Goal: Transaction & Acquisition: Download file/media

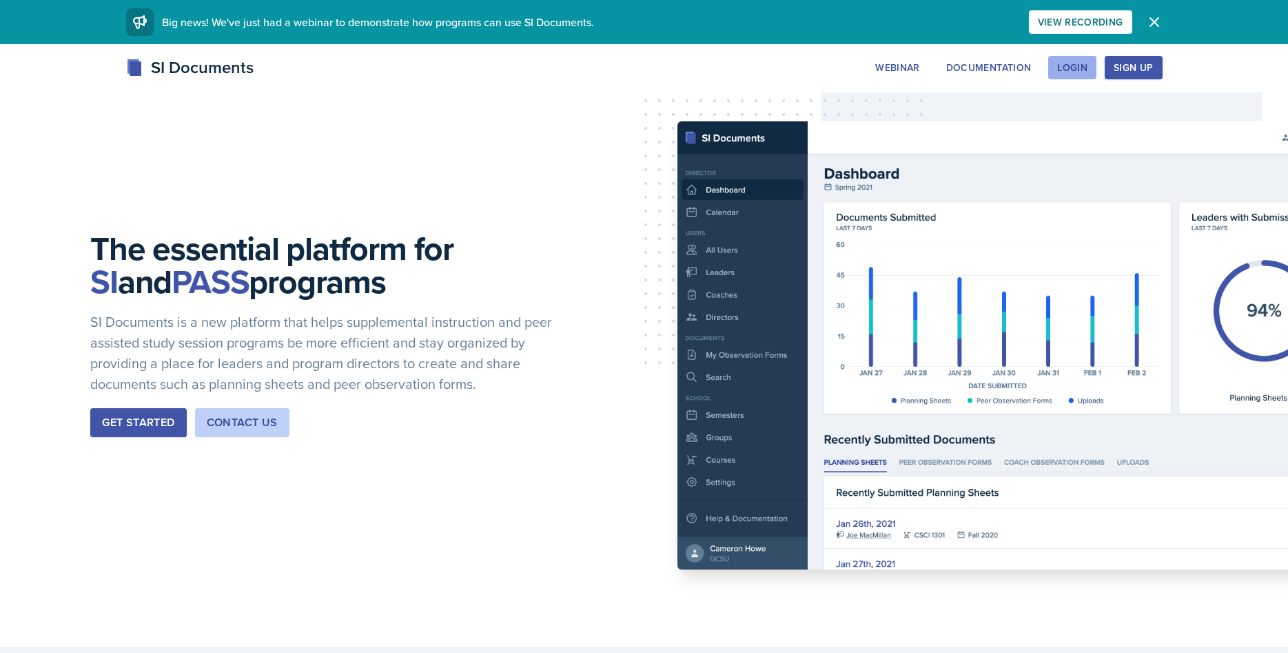
click at [1090, 72] on button "Login" at bounding box center [1072, 67] width 48 height 23
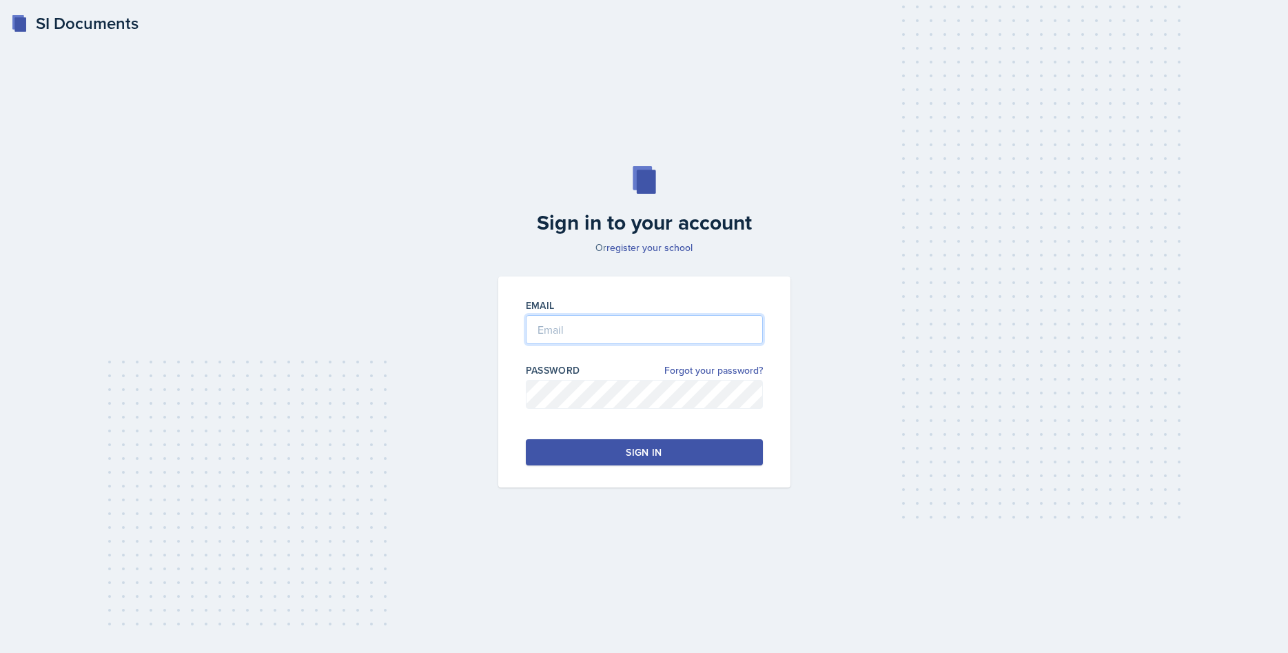
click at [671, 321] on input "email" at bounding box center [644, 329] width 237 height 29
type input "[EMAIL_ADDRESS][DOMAIN_NAME]"
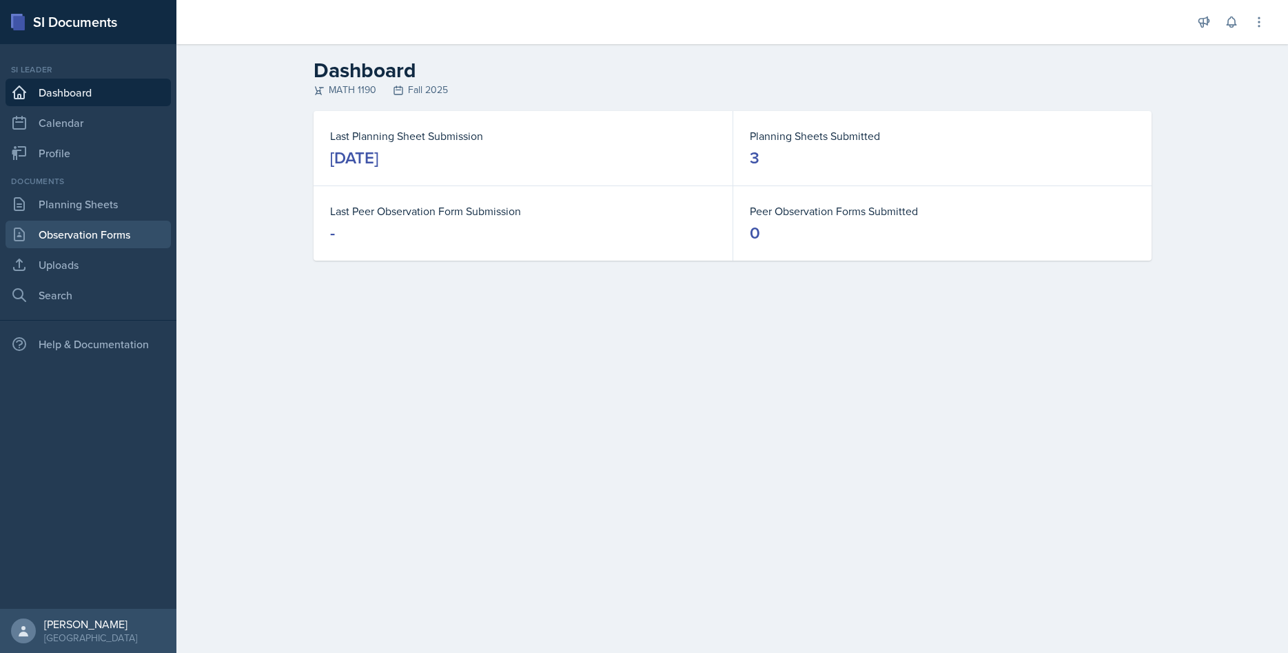
click at [63, 231] on link "Observation Forms" at bounding box center [88, 235] width 165 height 28
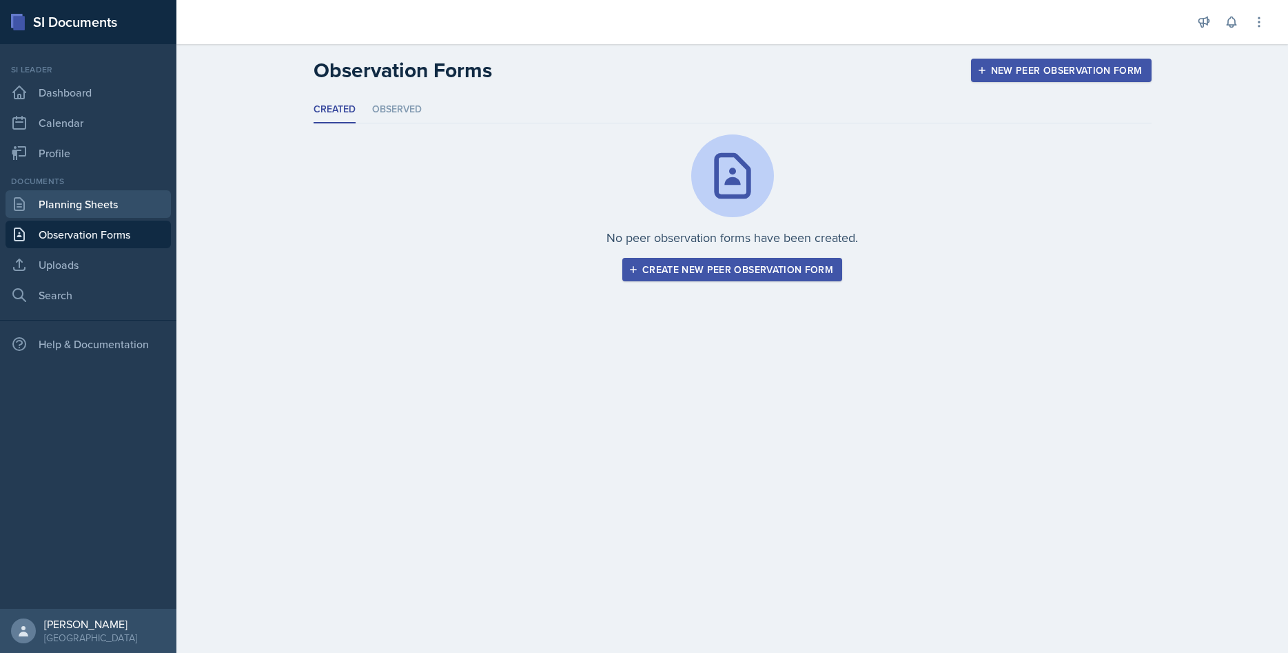
click at [76, 204] on link "Planning Sheets" at bounding box center [88, 204] width 165 height 28
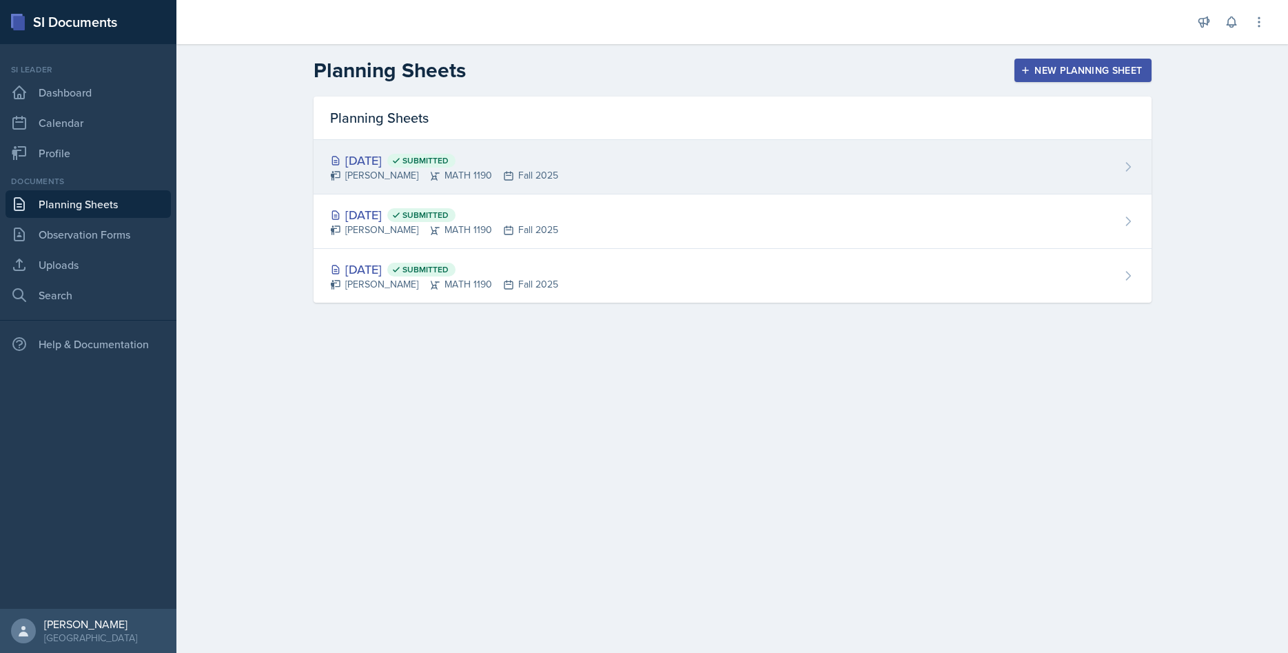
click at [375, 170] on div "[PERSON_NAME] MATH 1190 Fall 2025" at bounding box center [444, 175] width 228 height 14
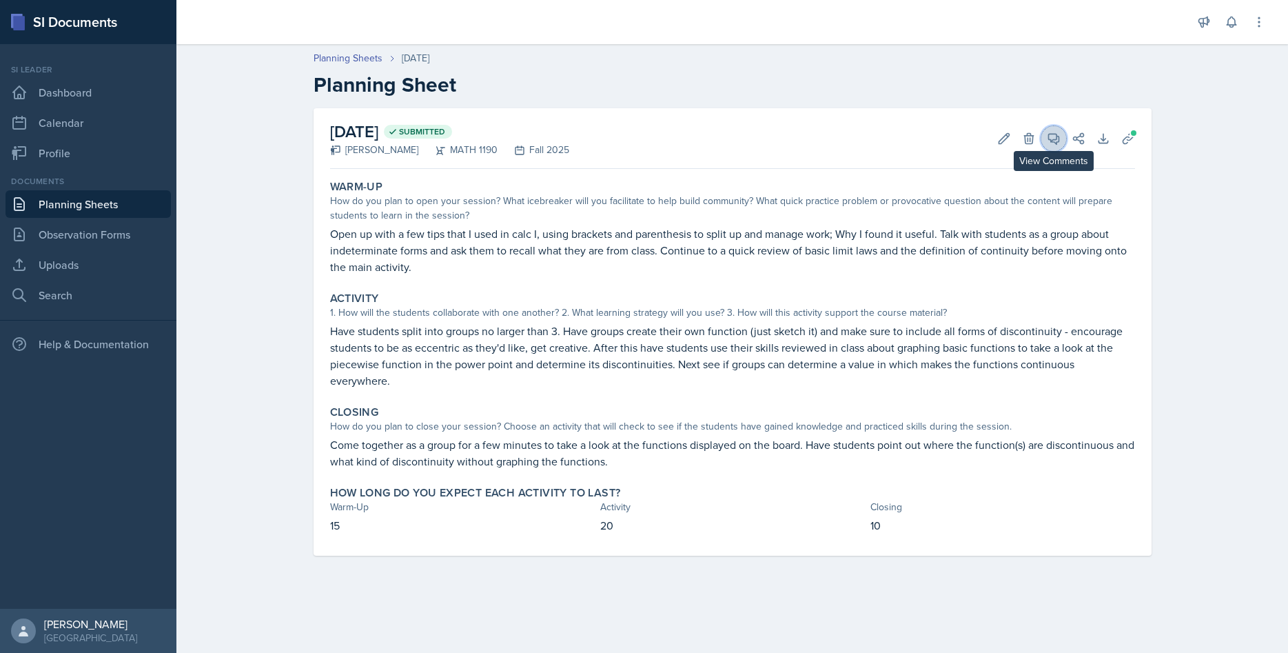
click at [1059, 137] on icon at bounding box center [1053, 139] width 10 height 10
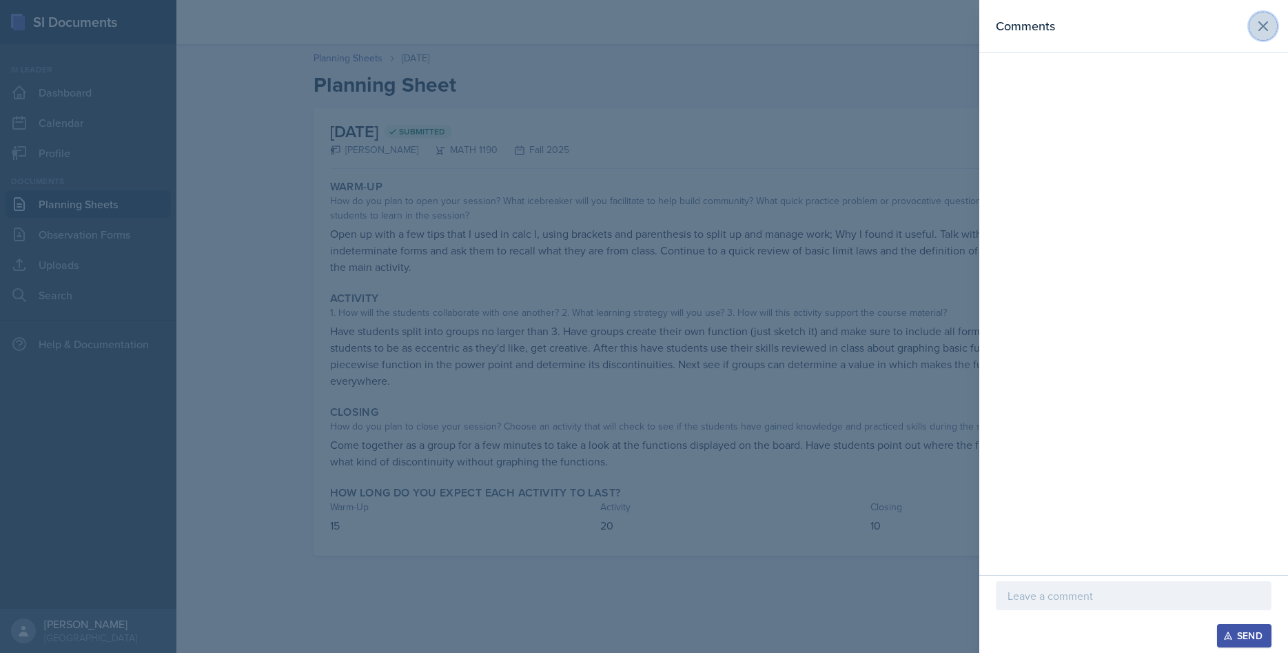
click at [1269, 23] on icon at bounding box center [1263, 26] width 17 height 17
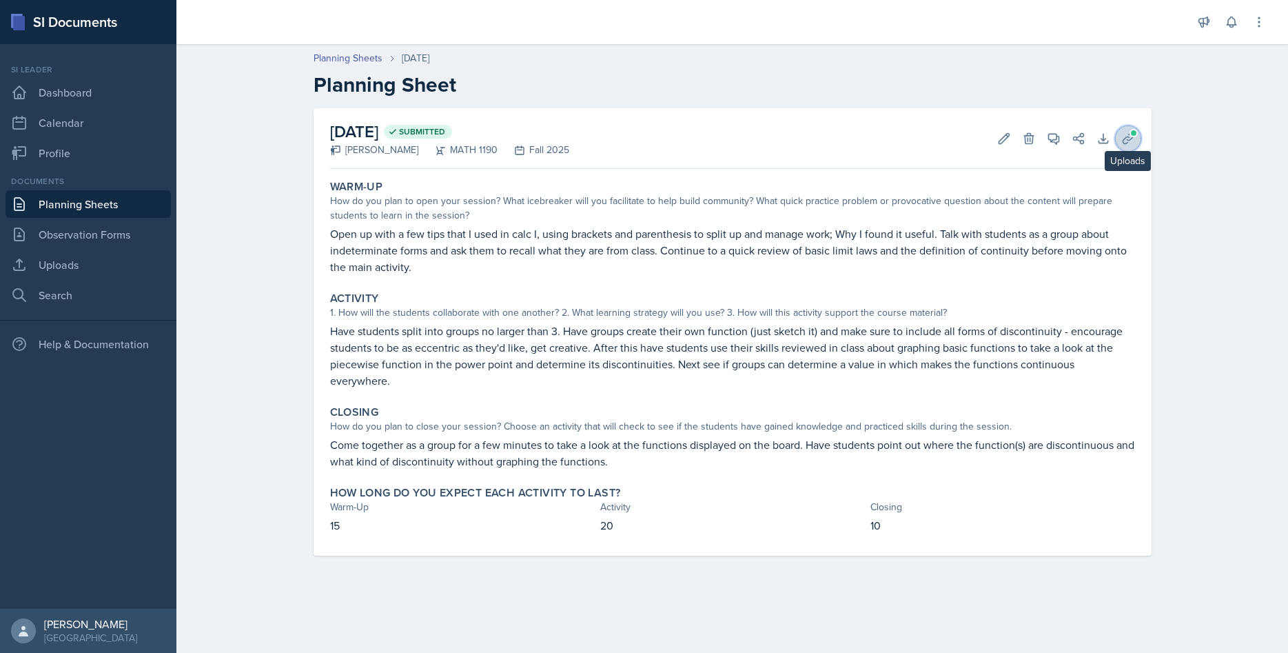
click at [1124, 136] on icon at bounding box center [1129, 139] width 14 height 14
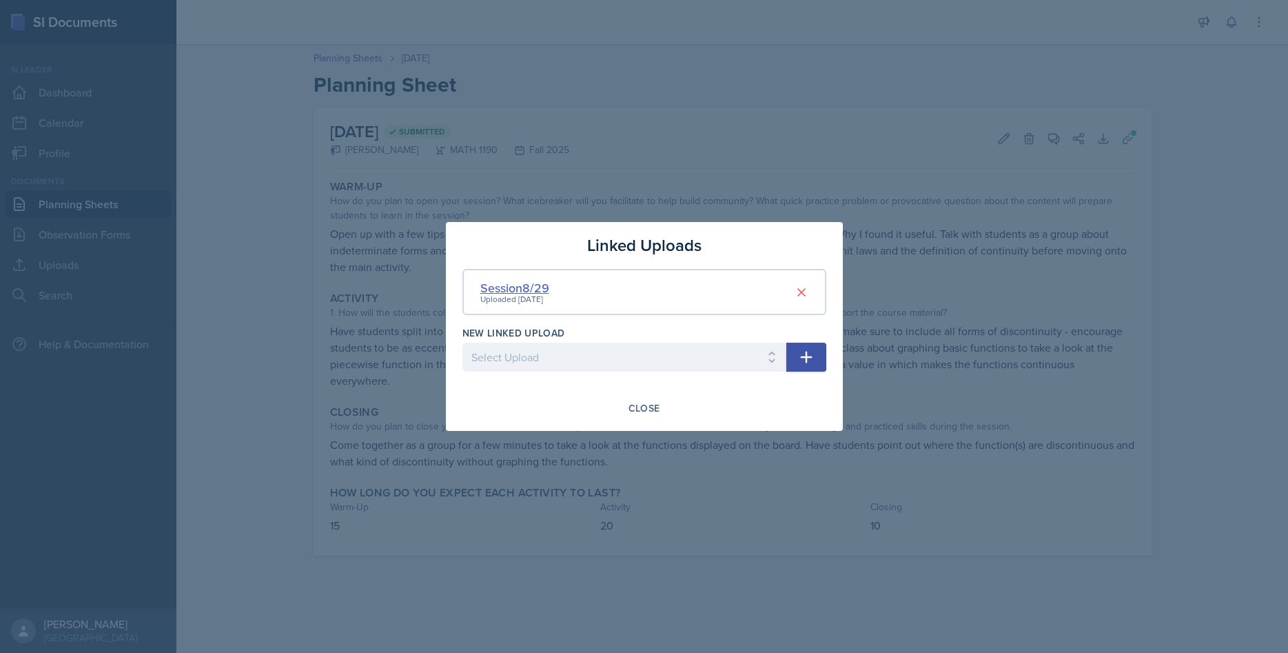
click at [545, 286] on div "Session8/29" at bounding box center [514, 287] width 69 height 19
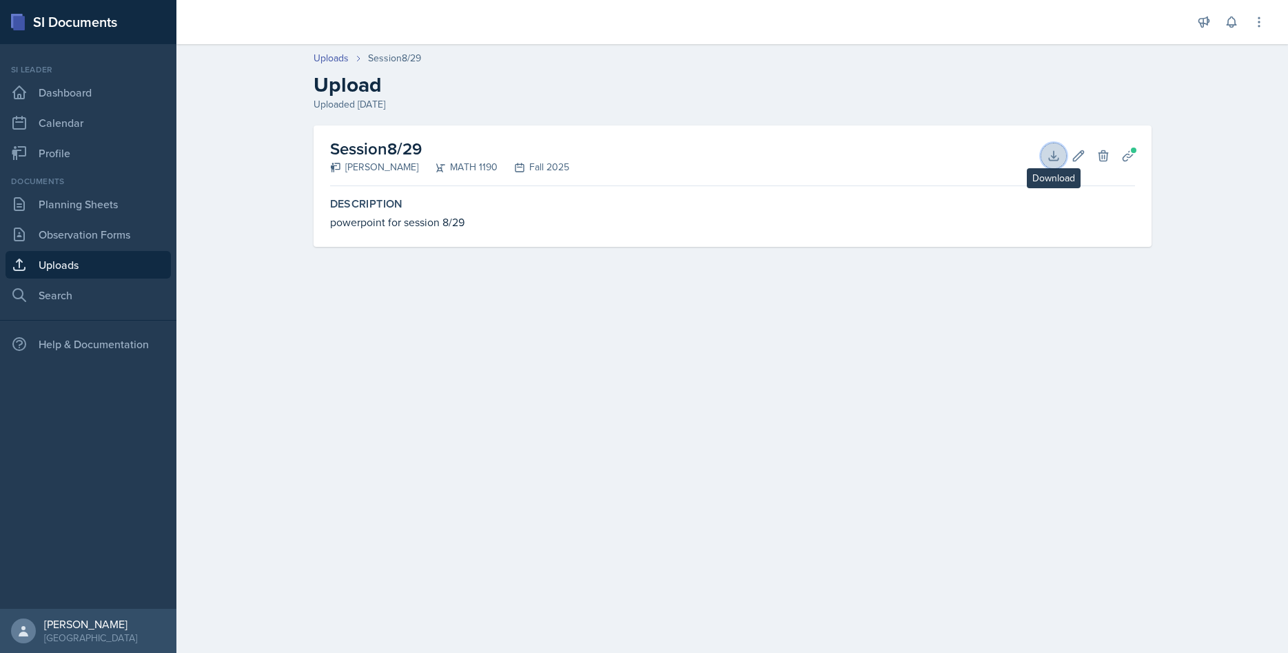
click at [1053, 163] on button "Download" at bounding box center [1054, 155] width 25 height 25
